Goal: Task Accomplishment & Management: Manage account settings

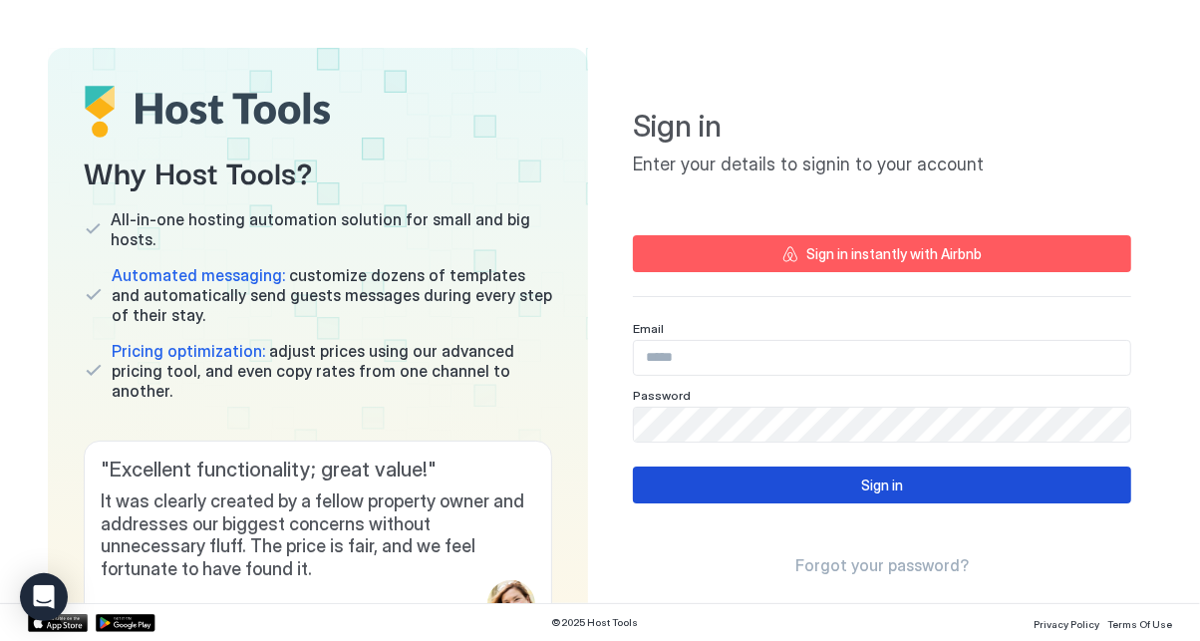
type input "**********"
click at [864, 491] on div "Sign in" at bounding box center [882, 484] width 42 height 21
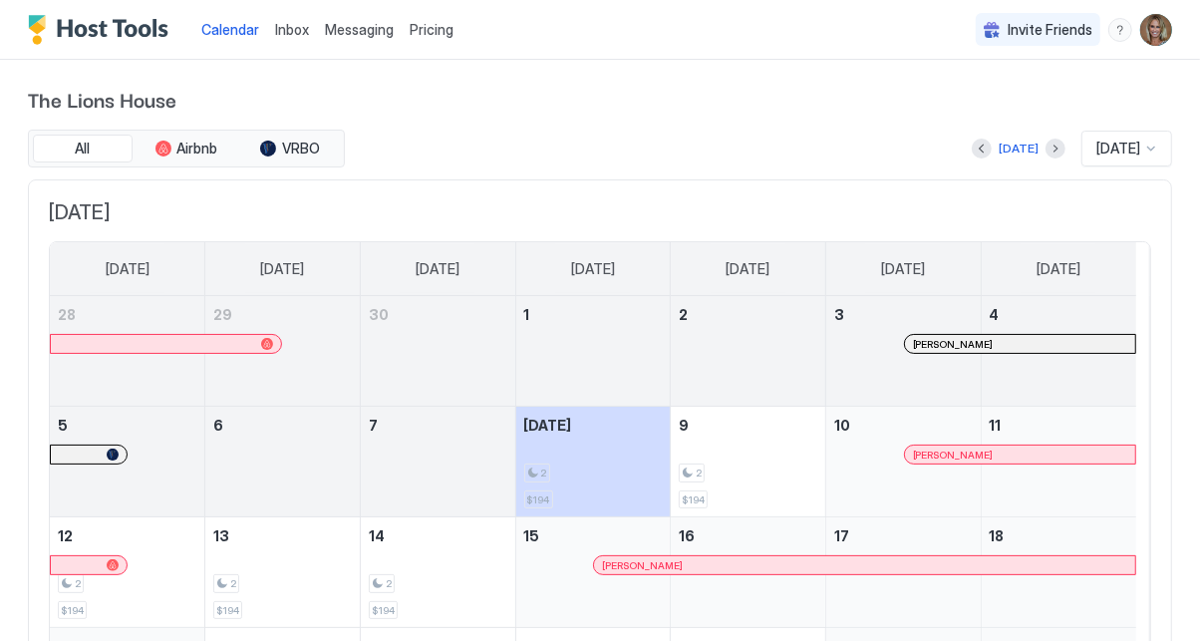
click at [929, 448] on span "[PERSON_NAME]" at bounding box center [953, 454] width 81 height 13
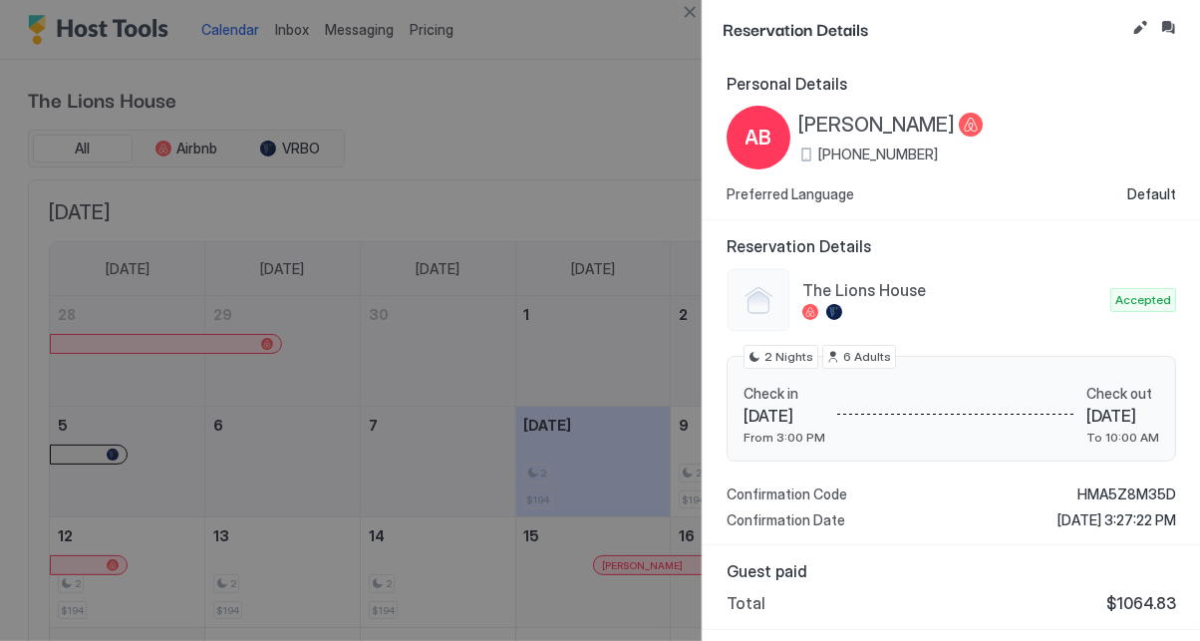
click at [625, 371] on div at bounding box center [600, 320] width 1200 height 641
click at [692, 12] on button "Close" at bounding box center [690, 12] width 24 height 24
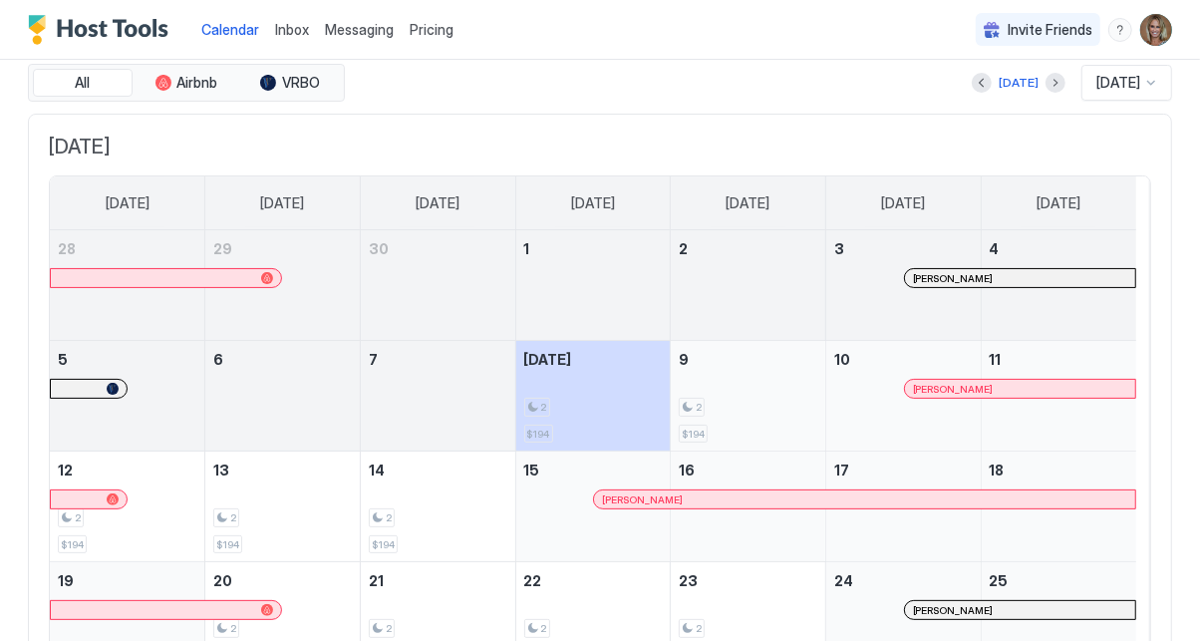
scroll to position [68, 0]
click at [923, 379] on div at bounding box center [924, 387] width 16 height 16
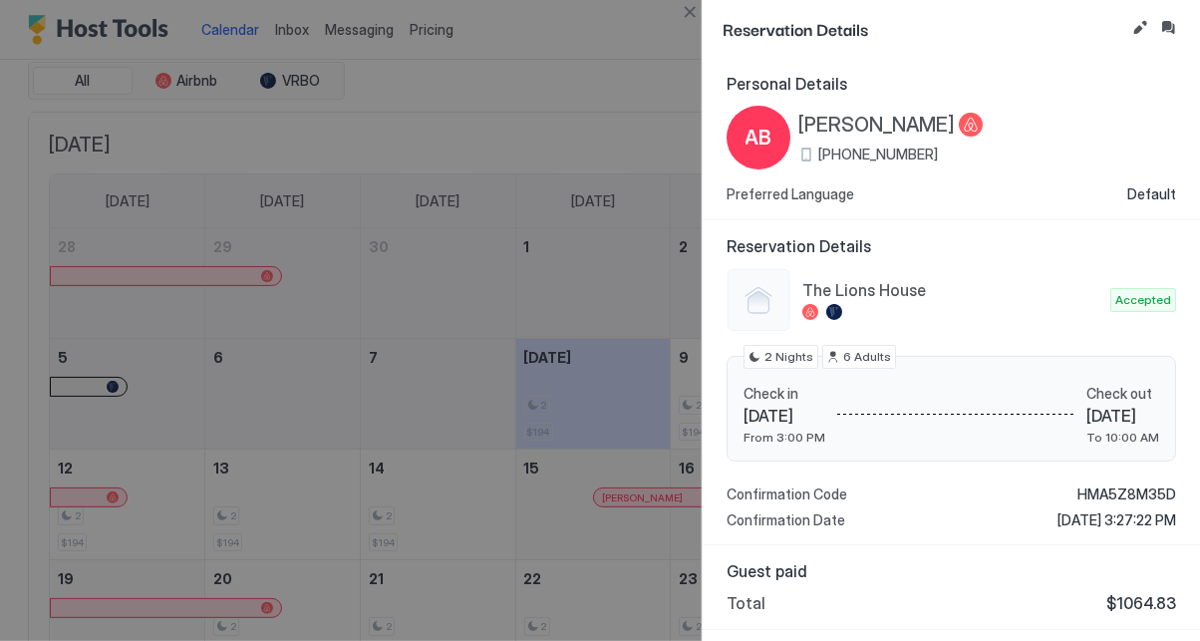
click at [549, 137] on div at bounding box center [600, 320] width 1200 height 641
